Goal: Check status

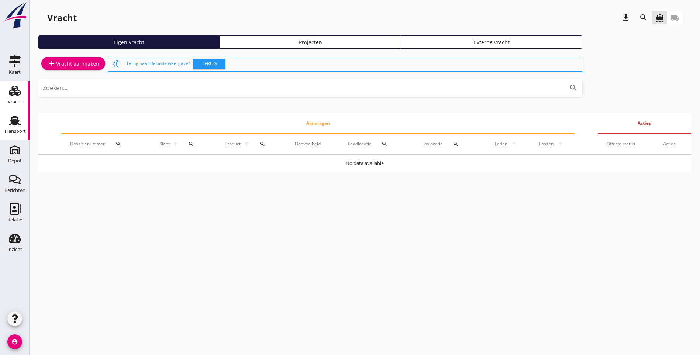
click at [21, 127] on div "Transport" at bounding box center [15, 131] width 22 height 10
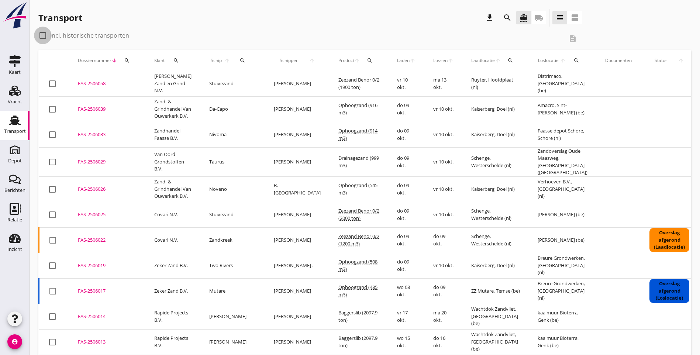
click at [42, 37] on div at bounding box center [43, 35] width 13 height 13
checkbox input "true"
click at [363, 62] on div "search" at bounding box center [369, 61] width 13 height 6
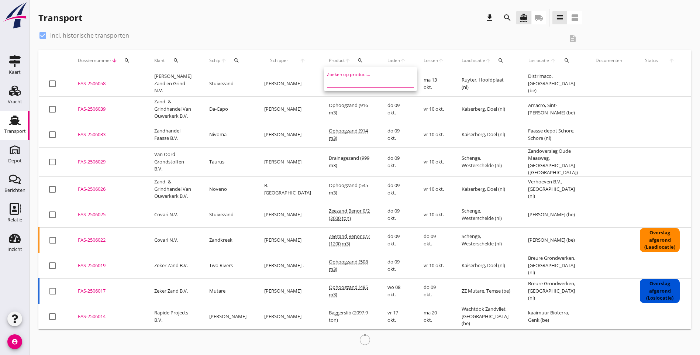
click at [343, 84] on input "Zoeken op product..." at bounding box center [365, 82] width 77 height 12
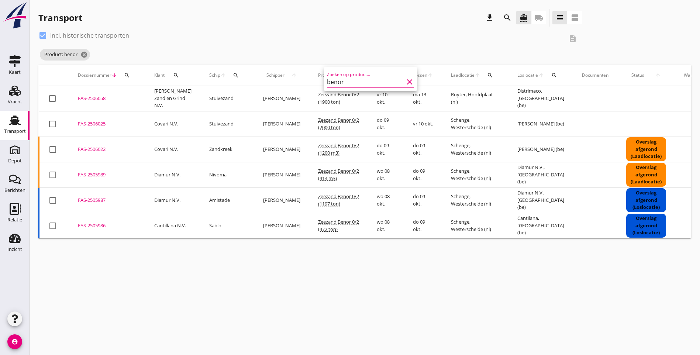
type input "benor"
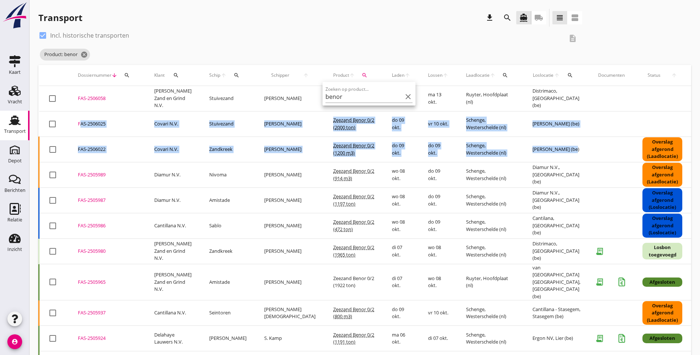
drag, startPoint x: 539, startPoint y: 152, endPoint x: 74, endPoint y: 124, distance: 466.0
click at [74, 124] on tbody "check_box_outline_blank FAS-2506058 upload_file Drop hier uw bestand om het aan…" at bounding box center [411, 358] width 744 height 545
copy tbody "FAS-2506025 upload_file Drop hier uw bestand om het aan het dossier toe te voeg…"
click at [84, 53] on icon "cancel" at bounding box center [83, 54] width 7 height 7
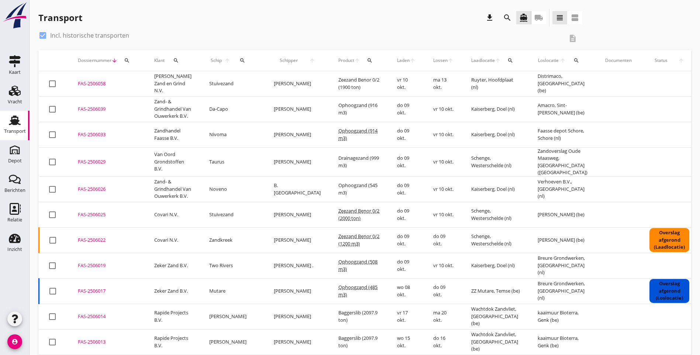
click at [292, 38] on div "check_box Incl. historische transporten" at bounding box center [300, 36] width 524 height 12
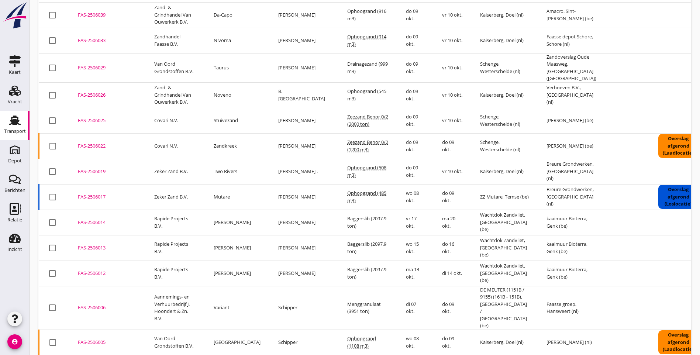
scroll to position [85, 0]
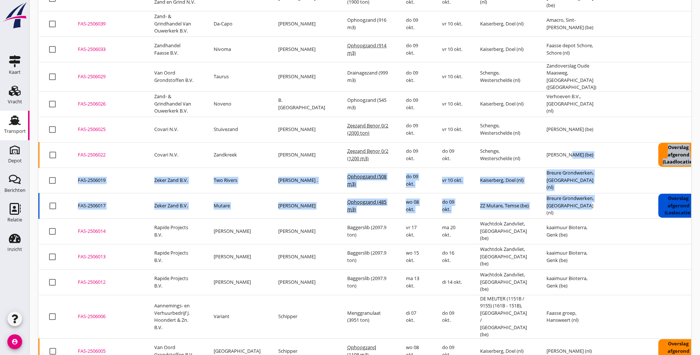
drag, startPoint x: 553, startPoint y: 208, endPoint x: 529, endPoint y: 146, distance: 65.8
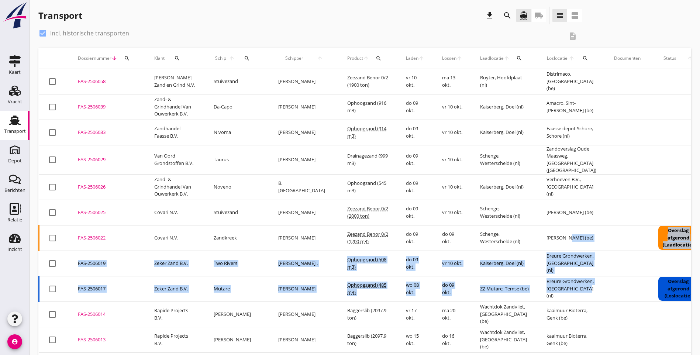
scroll to position [0, 0]
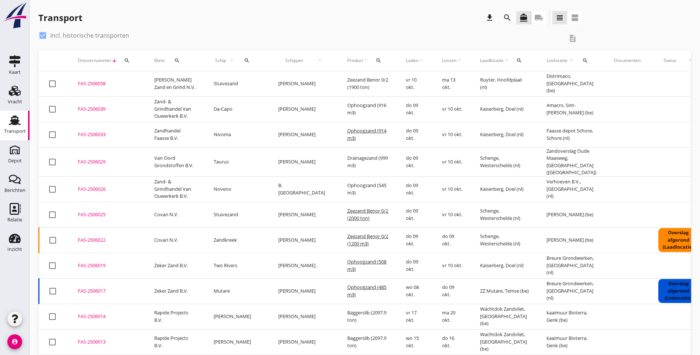
click at [545, 39] on div "check_box Incl. historische transporten description" at bounding box center [364, 40] width 652 height 21
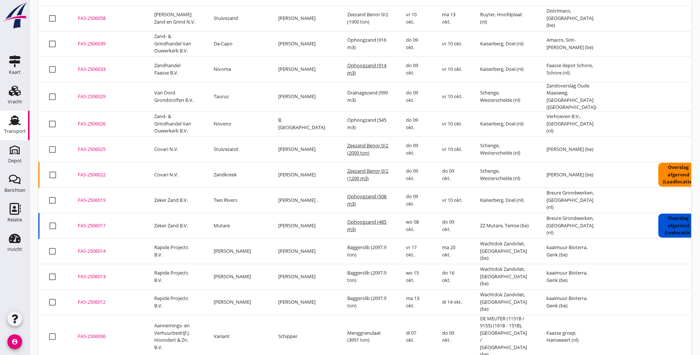
scroll to position [74, 0]
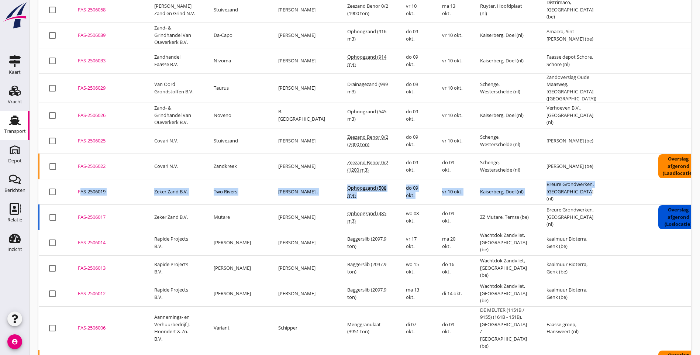
drag, startPoint x: 552, startPoint y: 197, endPoint x: 73, endPoint y: 184, distance: 478.5
click at [73, 184] on tr "check_box_outline_blank FAS-2506019 upload_file Drop hier uw bestand om het aan…" at bounding box center [419, 191] width 760 height 25
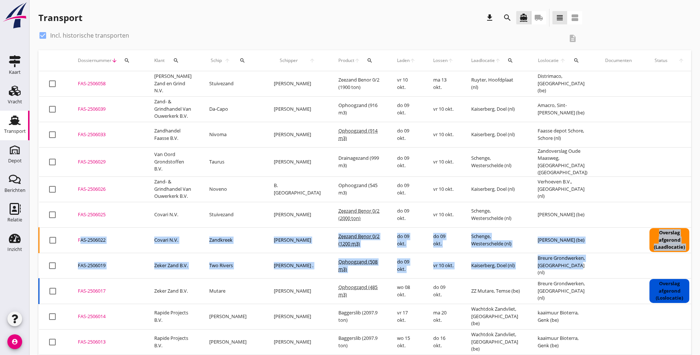
drag, startPoint x: 545, startPoint y: 295, endPoint x: 78, endPoint y: 262, distance: 467.8
click at [78, 262] on tbody "check_box_outline_blank FAS-2506058 upload_file Drop hier uw bestand om het aan…" at bounding box center [414, 340] width 751 height 538
copy tbody "FAS-2506022 upload_file Drop hier uw bestand om het aan het dossier toe te voeg…"
drag, startPoint x: 526, startPoint y: 25, endPoint x: 532, endPoint y: 38, distance: 14.8
click at [526, 25] on div "Transport download search directions_boat local_shipping view_headline view_age…" at bounding box center [364, 19] width 652 height 21
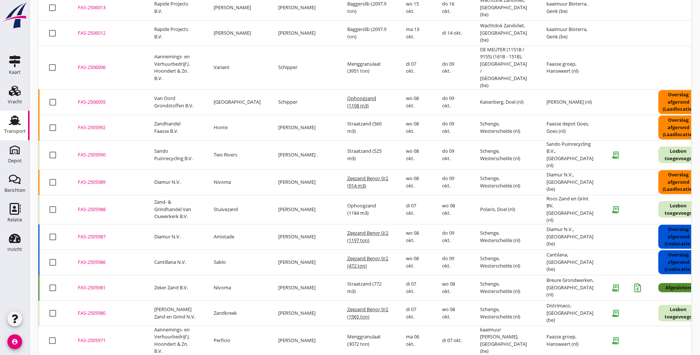
scroll to position [321, 0]
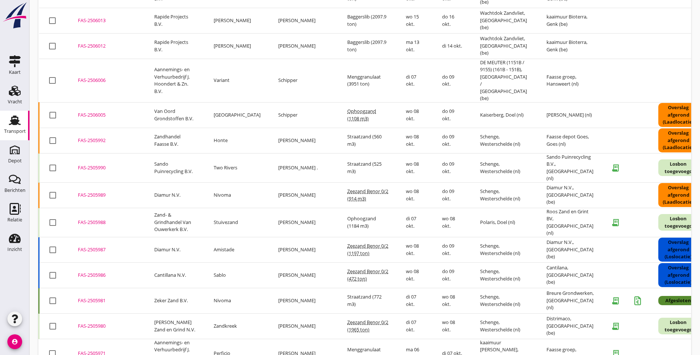
drag, startPoint x: 556, startPoint y: 135, endPoint x: 74, endPoint y: 104, distance: 483.1
click at [74, 104] on tbody "check_box_outline_blank FAS-2506058 upload_file Drop hier uw bestand om het aan…" at bounding box center [419, 295] width 760 height 1091
copy tbody "FAS-2506005 upload_file Drop hier uw bestand om het aan het dossier toe te voeg…"
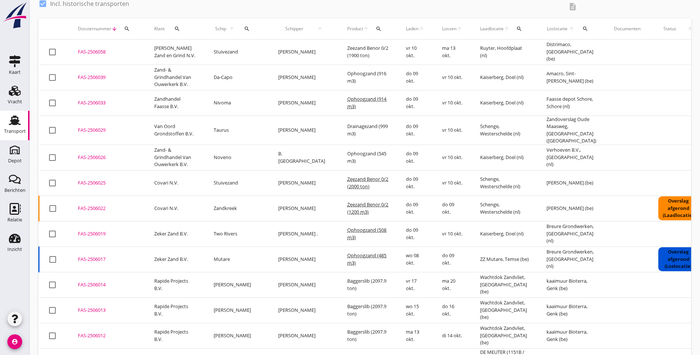
scroll to position [0, 0]
